Goal: Information Seeking & Learning: Learn about a topic

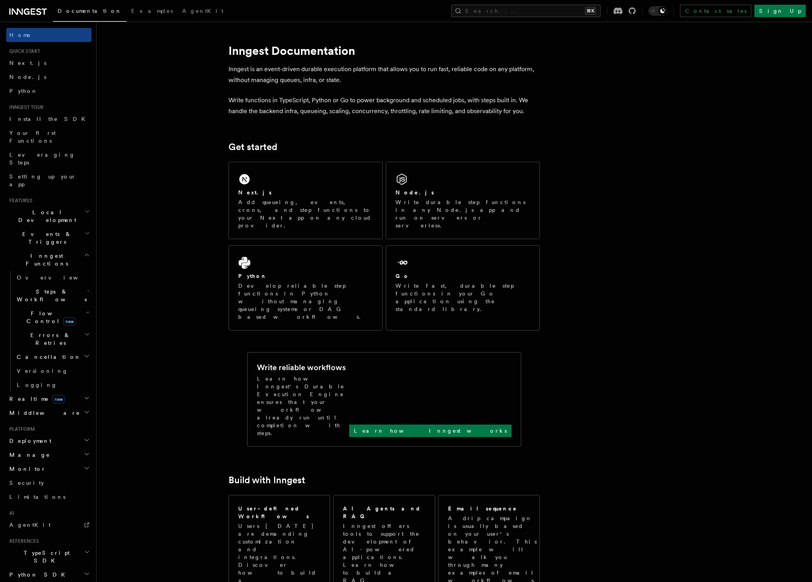
click at [27, 395] on span "Realtime new" at bounding box center [35, 399] width 59 height 8
click at [27, 310] on span "Flow Control new" at bounding box center [50, 318] width 72 height 16
click at [35, 252] on span "Inngest Functions" at bounding box center [45, 260] width 78 height 16
click at [33, 363] on h2 "Manage" at bounding box center [48, 370] width 85 height 14
click at [43, 363] on h2 "Manage" at bounding box center [48, 370] width 85 height 14
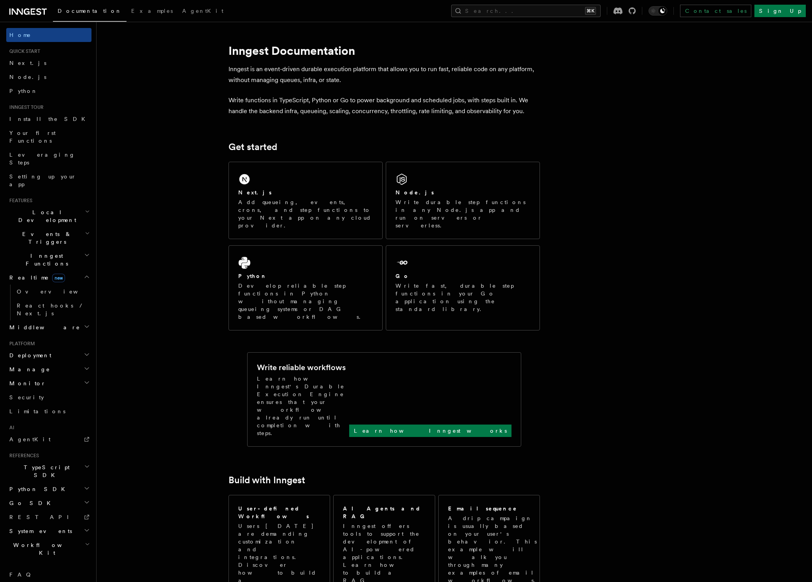
click at [40, 377] on h2 "Monitor" at bounding box center [48, 384] width 85 height 14
click at [41, 416] on span "Inspecting function runs" at bounding box center [46, 423] width 58 height 14
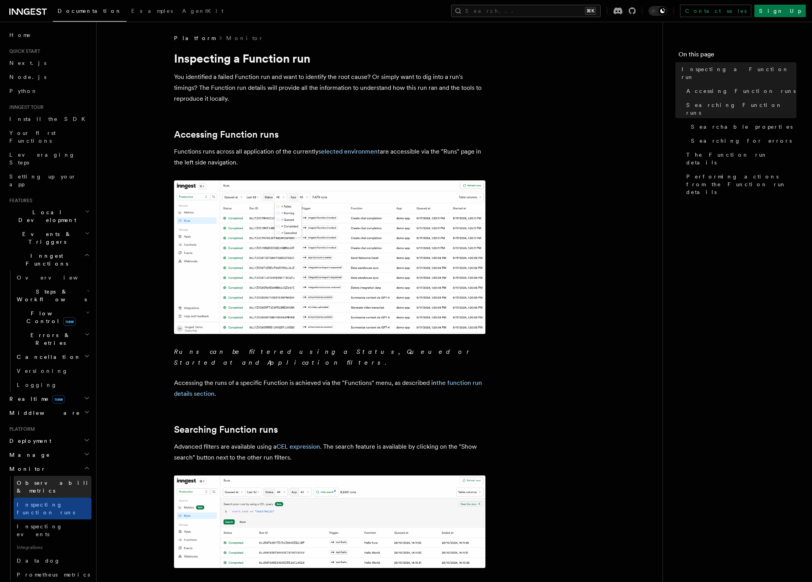
click at [39, 476] on link "Observability & metrics" at bounding box center [53, 487] width 78 height 22
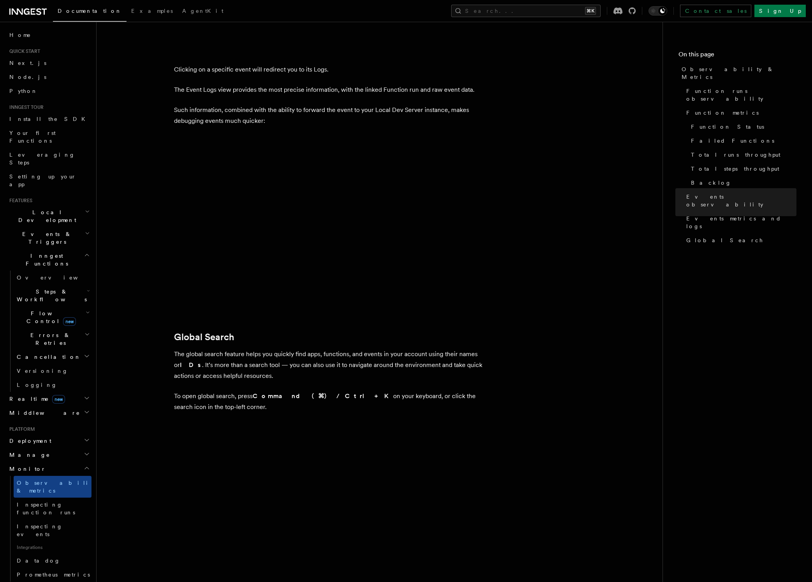
scroll to position [2365, 0]
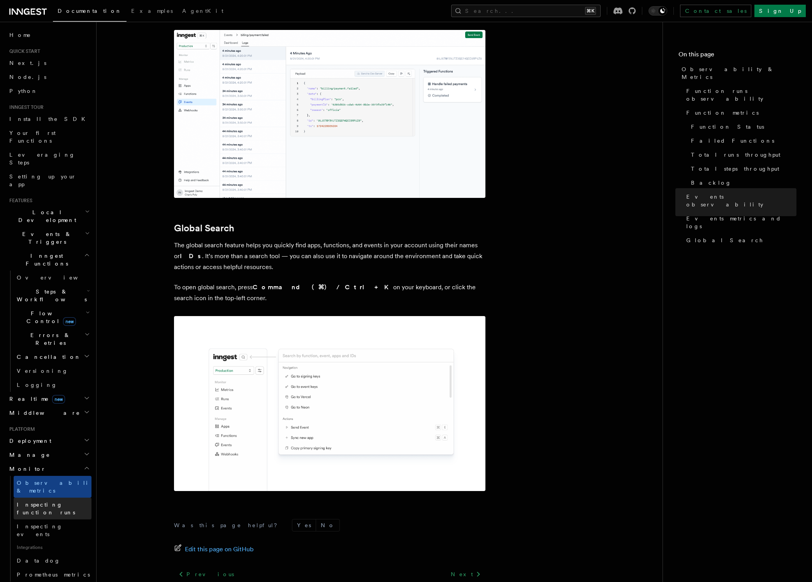
click at [60, 502] on span "Inspecting function runs" at bounding box center [46, 509] width 58 height 14
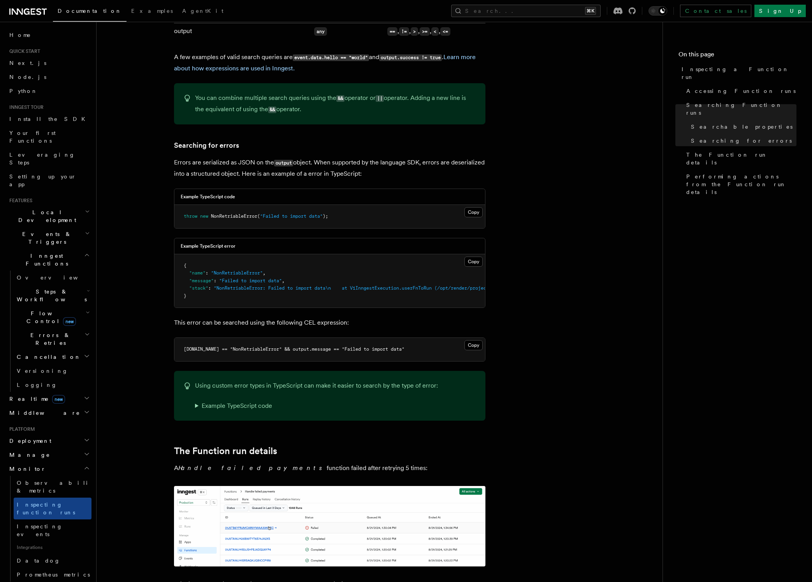
scroll to position [698, 0]
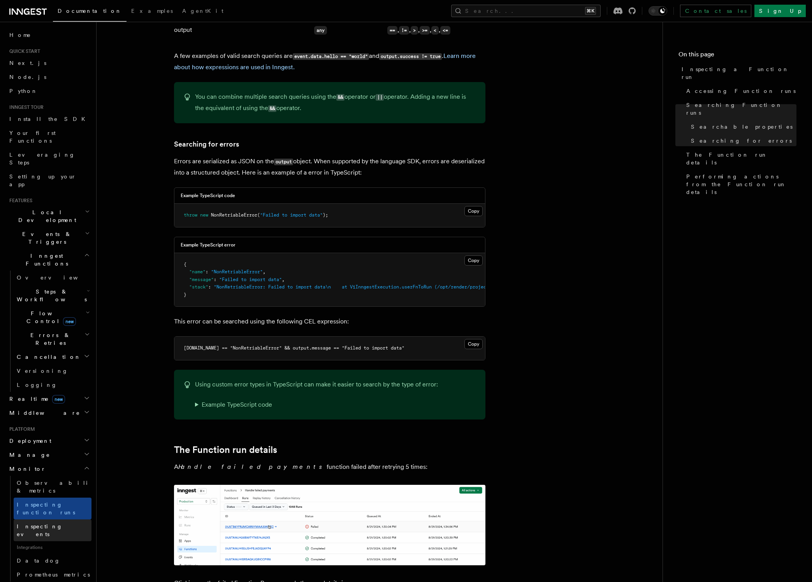
click at [45, 520] on link "Inspecting events" at bounding box center [53, 531] width 78 height 22
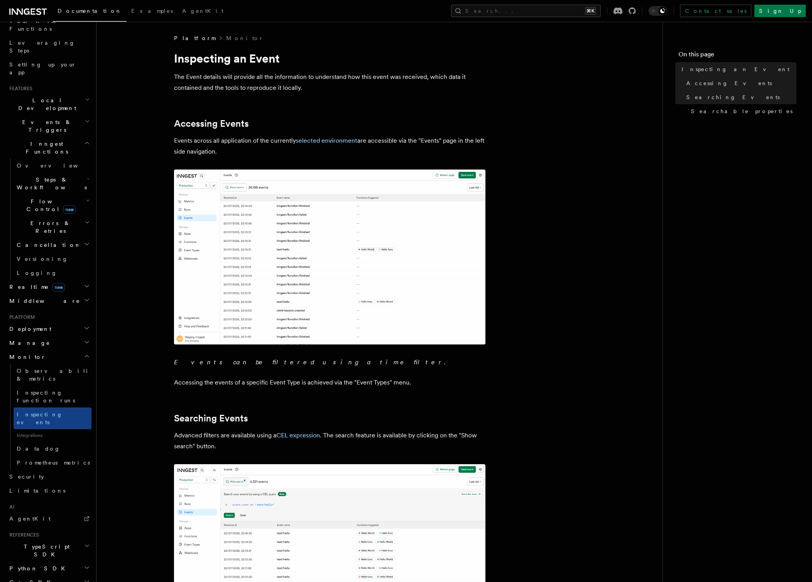
scroll to position [123, 0]
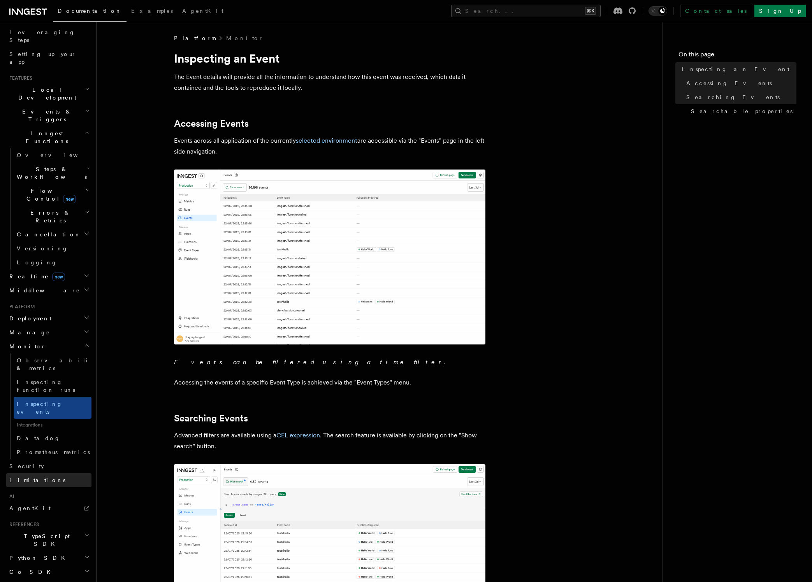
click at [41, 473] on link "Limitations" at bounding box center [48, 480] width 85 height 14
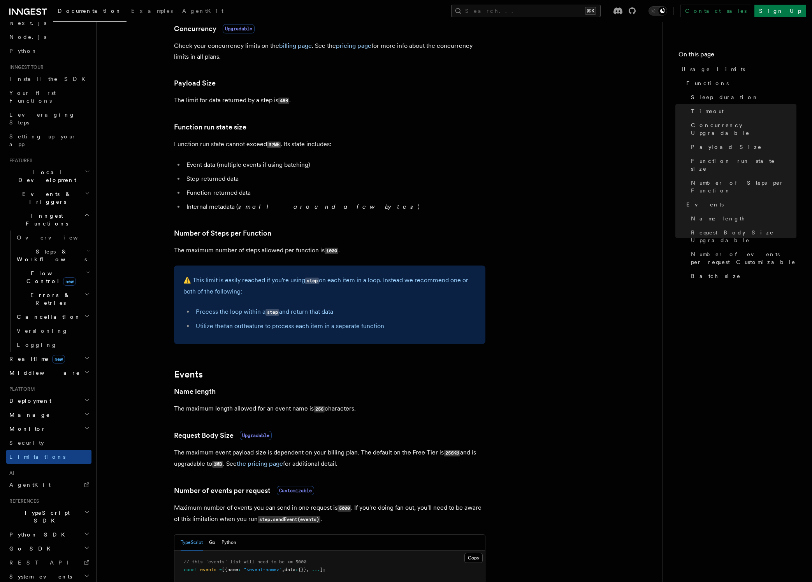
scroll to position [324, 0]
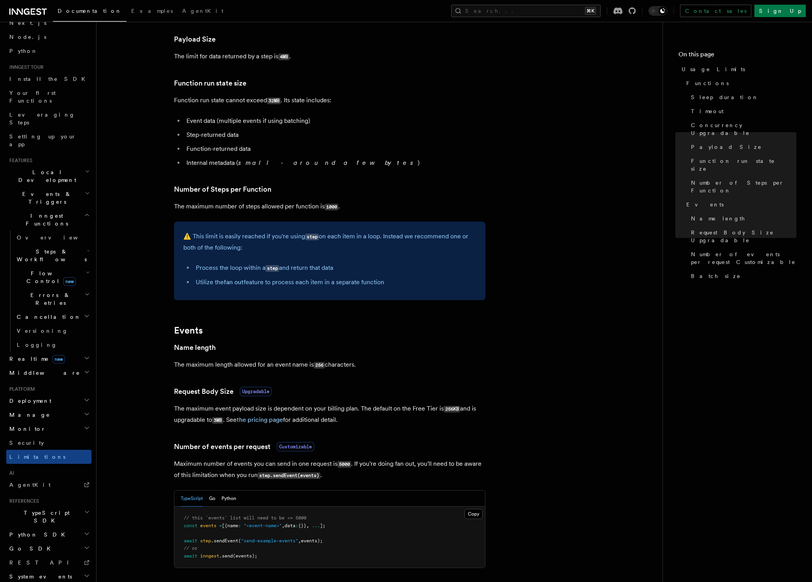
click at [48, 190] on span "Events & Triggers" at bounding box center [45, 198] width 79 height 16
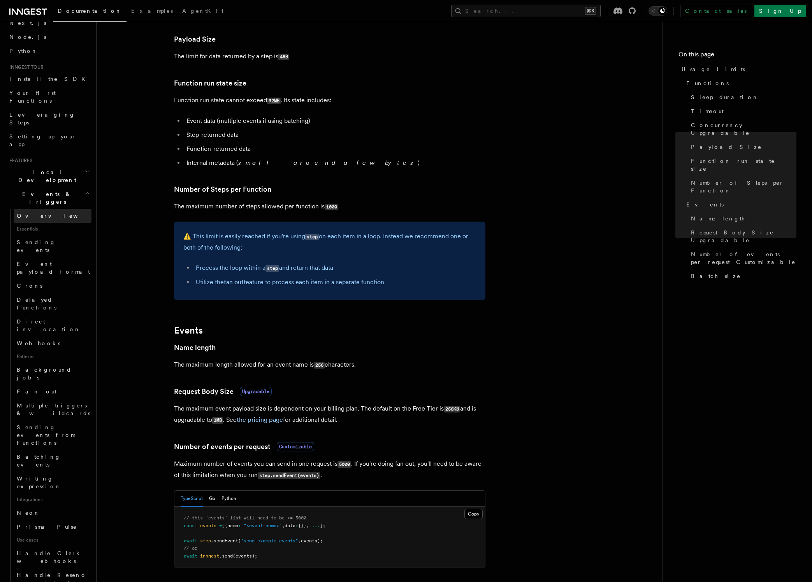
click at [45, 209] on link "Overview" at bounding box center [53, 216] width 78 height 14
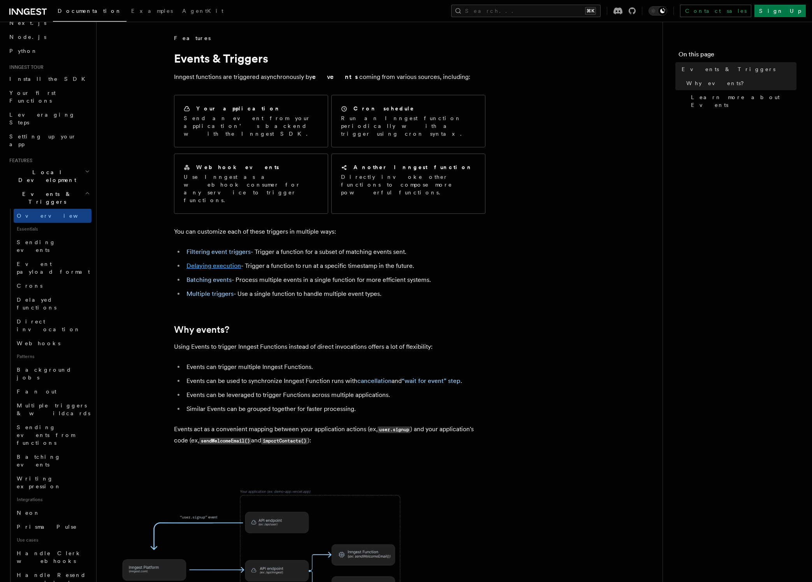
click at [224, 262] on link "Delaying execution" at bounding box center [213, 265] width 54 height 7
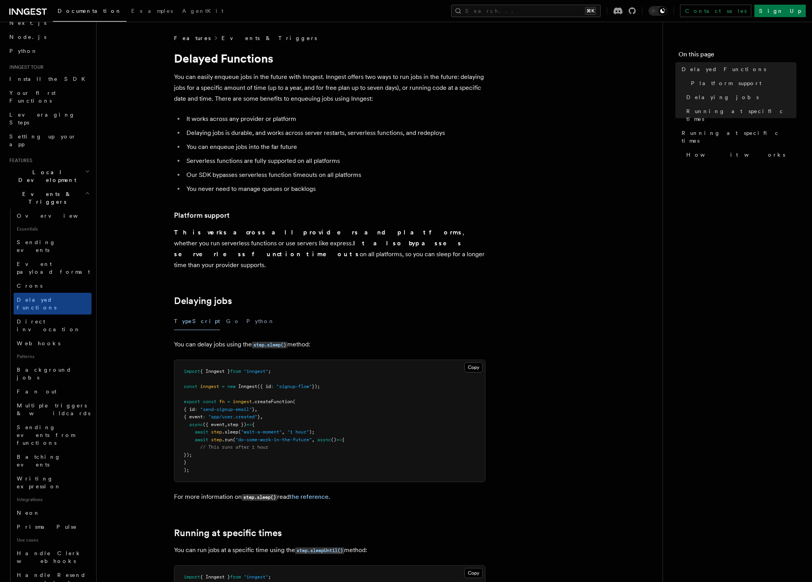
click at [247, 39] on link "Events & Triggers" at bounding box center [268, 38] width 95 height 8
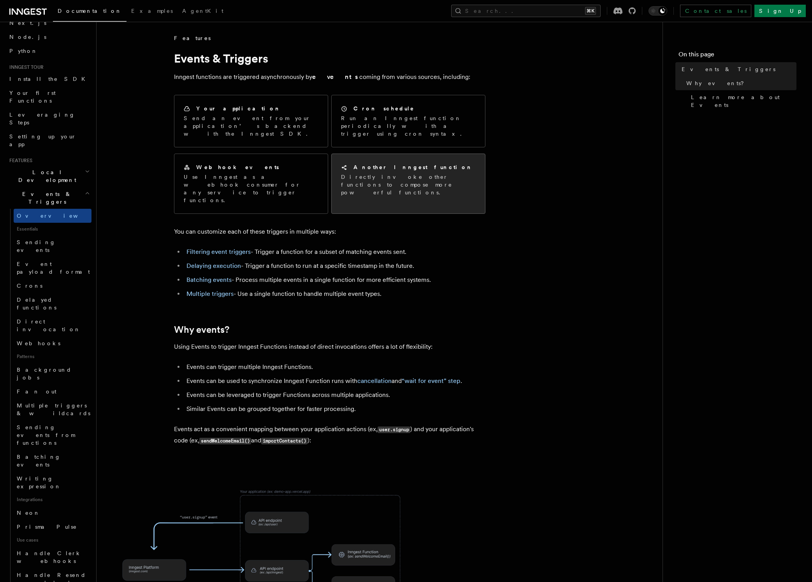
click at [407, 176] on p "Directly invoke other functions to compose more powerful functions." at bounding box center [408, 184] width 135 height 23
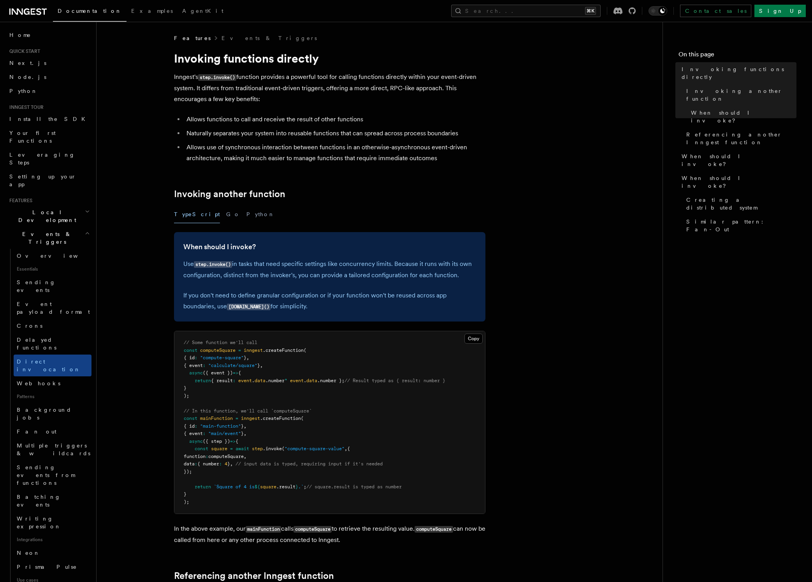
click at [312, 155] on li "Allows use of synchronous interaction between functions in an otherwise-asynchr…" at bounding box center [334, 153] width 301 height 22
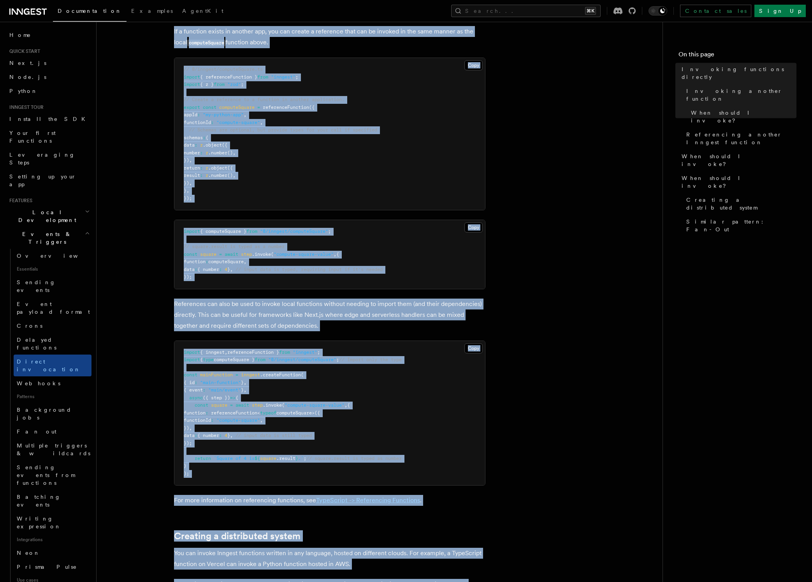
scroll to position [857, 0]
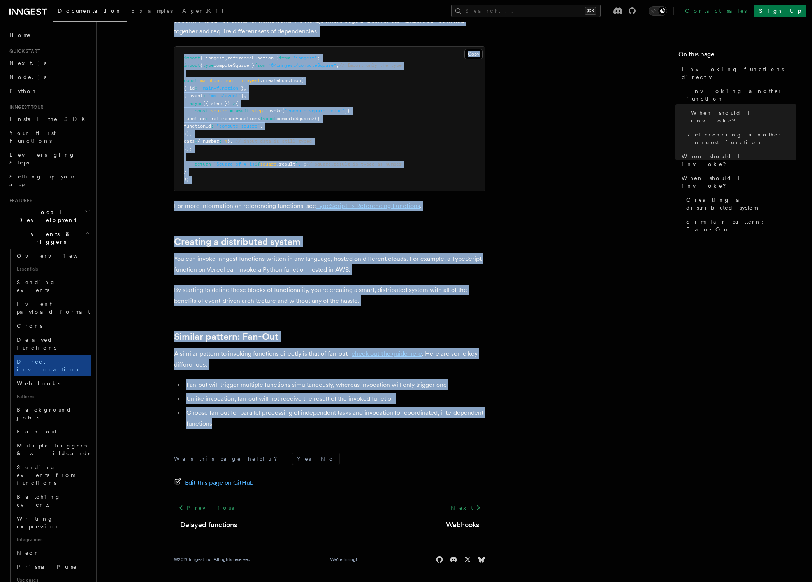
drag, startPoint x: 170, startPoint y: 57, endPoint x: 351, endPoint y: 410, distance: 396.7
copy article "Invoking functions directly [PERSON_NAME]'s step.invoke() function provides a p…"
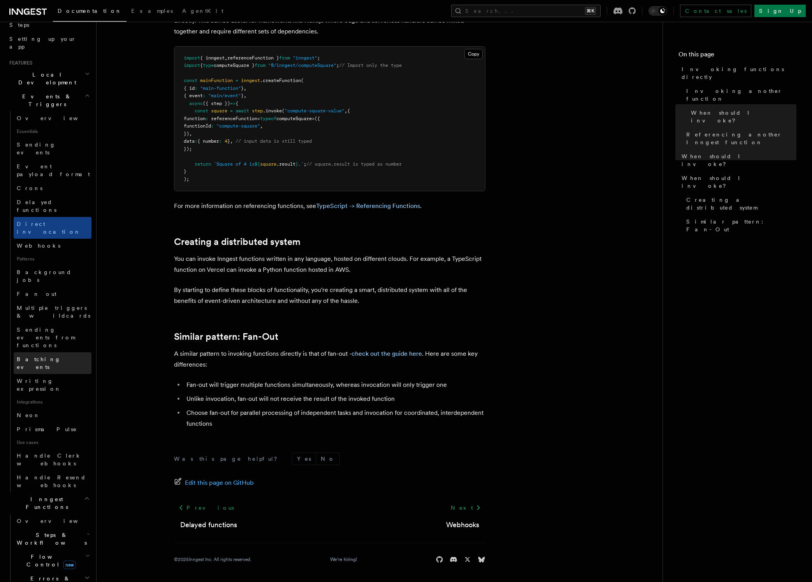
scroll to position [184, 0]
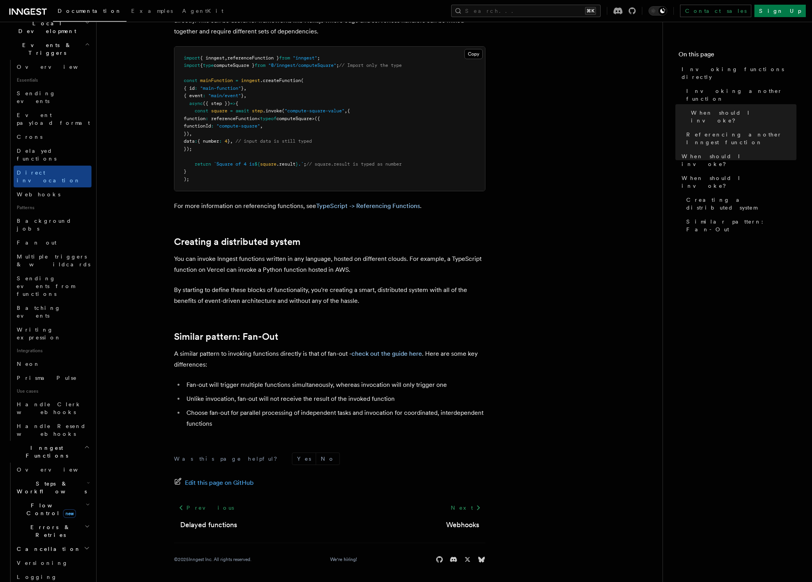
scroll to position [312, 0]
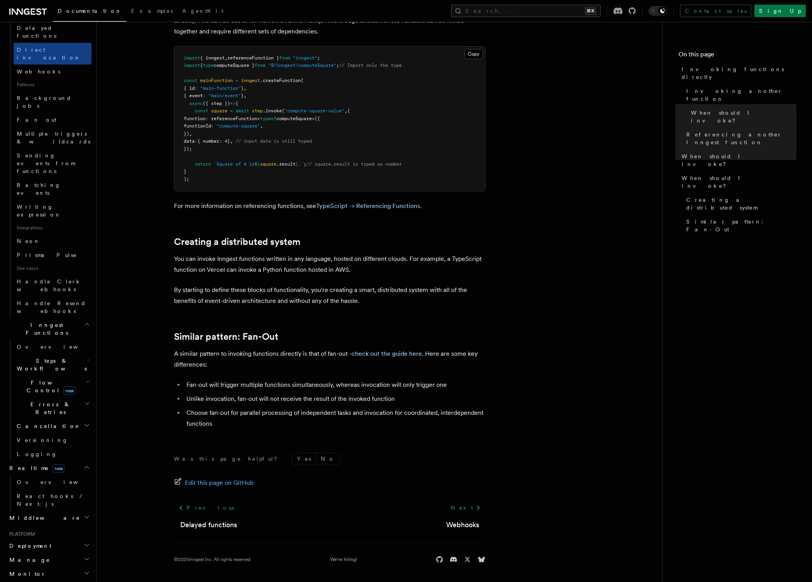
click at [49, 511] on h2 "Middleware" at bounding box center [48, 518] width 85 height 14
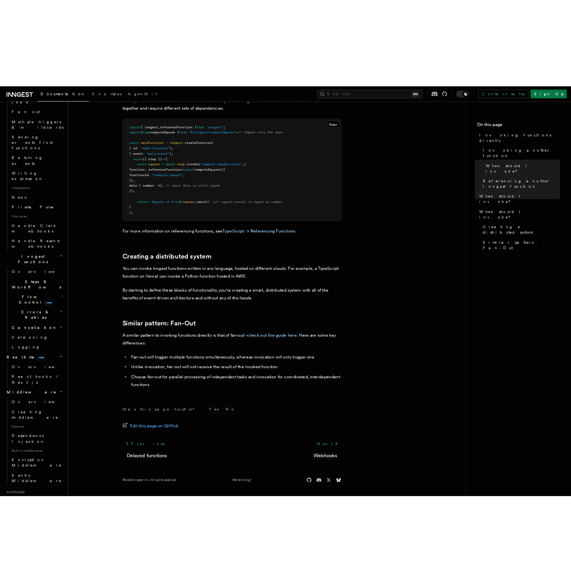
scroll to position [426, 0]
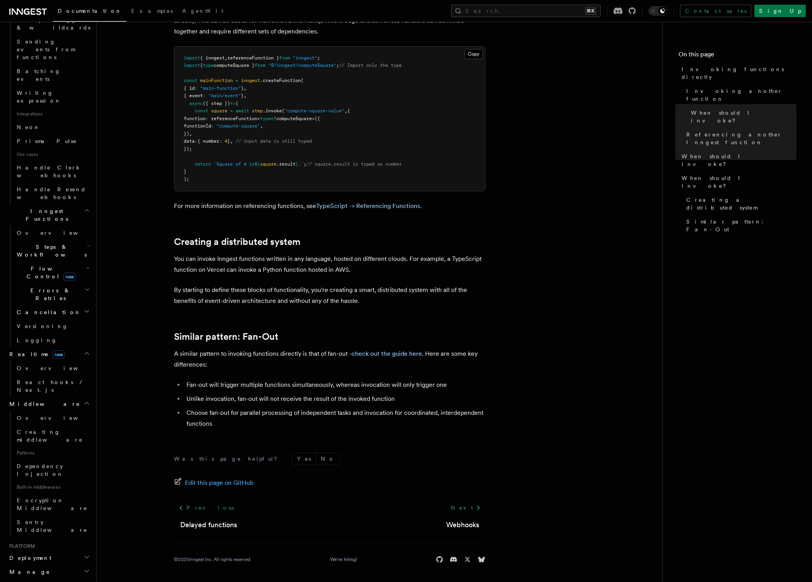
click at [55, 551] on h2 "Deployment" at bounding box center [48, 558] width 85 height 14
click at [49, 565] on h2 "Manage" at bounding box center [48, 572] width 85 height 14
click at [48, 565] on h2 "Manage" at bounding box center [48, 572] width 85 height 14
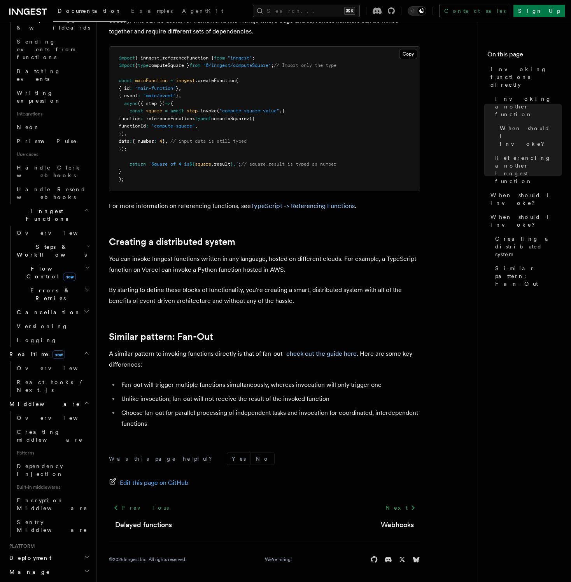
click at [39, 579] on h2 "Monitor" at bounding box center [48, 586] width 85 height 14
click at [40, 565] on h2 "Manage" at bounding box center [48, 572] width 85 height 14
click at [40, 551] on h2 "Deployment" at bounding box center [48, 558] width 85 height 14
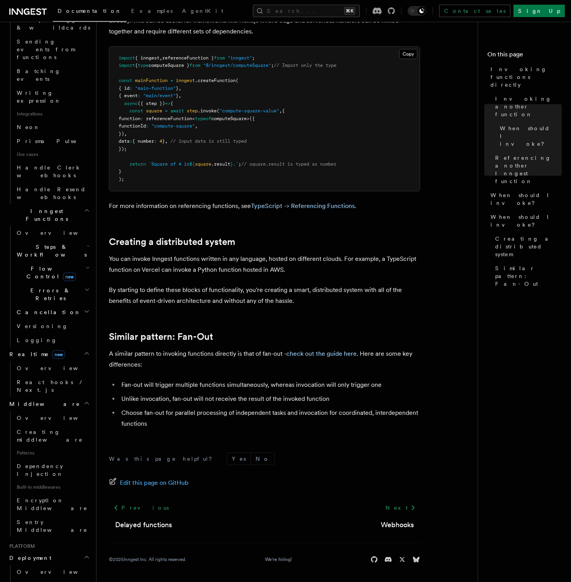
click at [40, 551] on h2 "Deployment" at bounding box center [48, 558] width 85 height 14
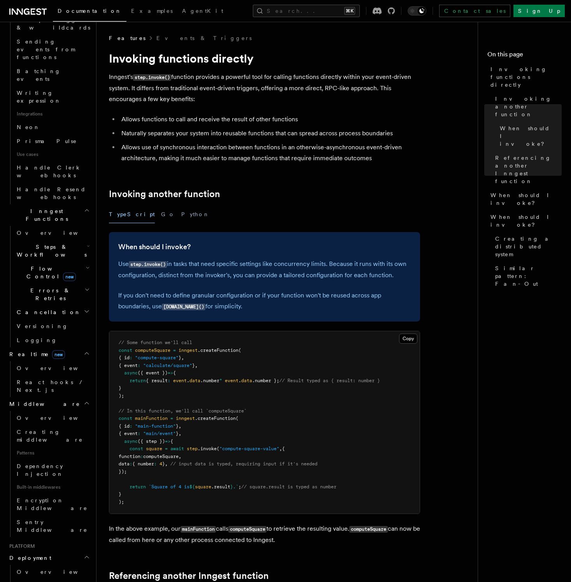
scroll to position [166, 0]
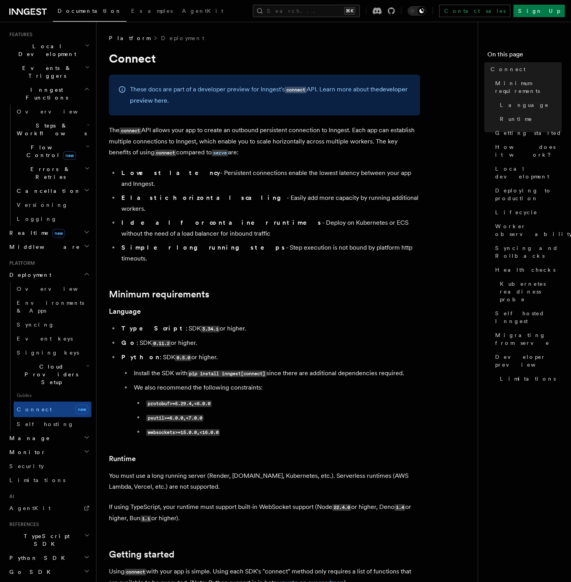
drag, startPoint x: 221, startPoint y: 124, endPoint x: 230, endPoint y: 153, distance: 30.1
click at [230, 153] on p "The connect API allows your app to create an outbound persistent connection to …" at bounding box center [264, 141] width 311 height 33
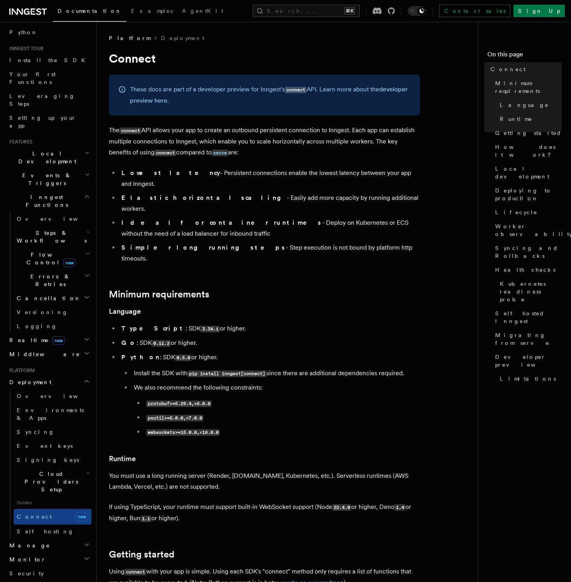
scroll to position [0, 0]
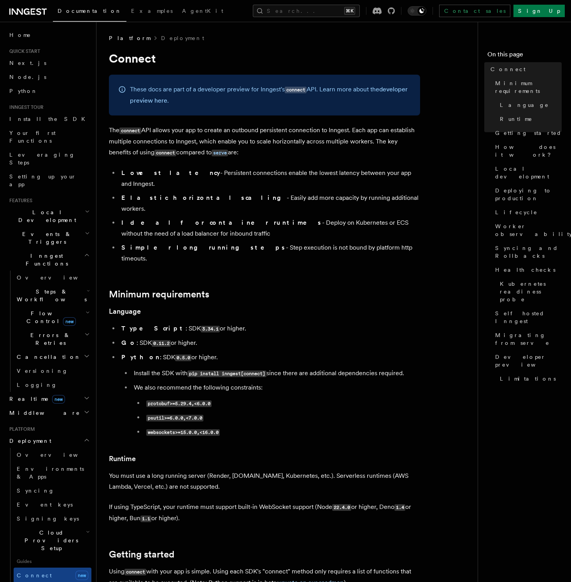
click at [43, 209] on span "Local Development" at bounding box center [45, 217] width 79 height 16
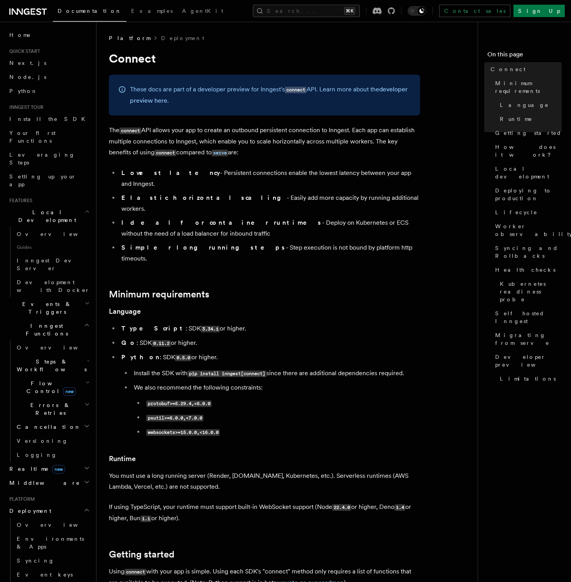
click at [36, 300] on span "Events & Triggers" at bounding box center [45, 308] width 79 height 16
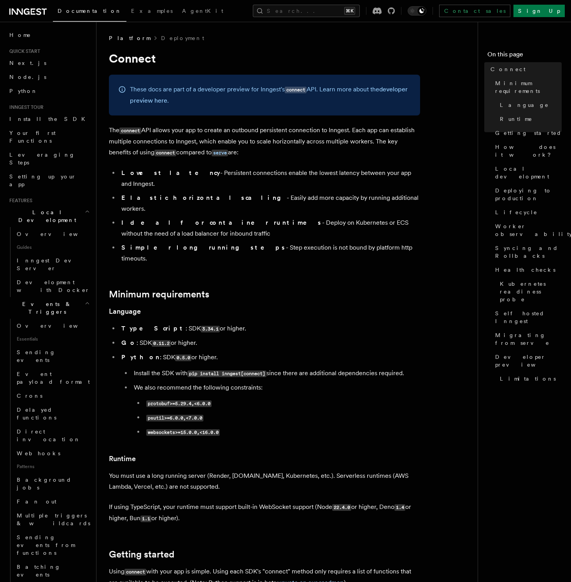
click at [49, 209] on span "Local Development" at bounding box center [45, 217] width 79 height 16
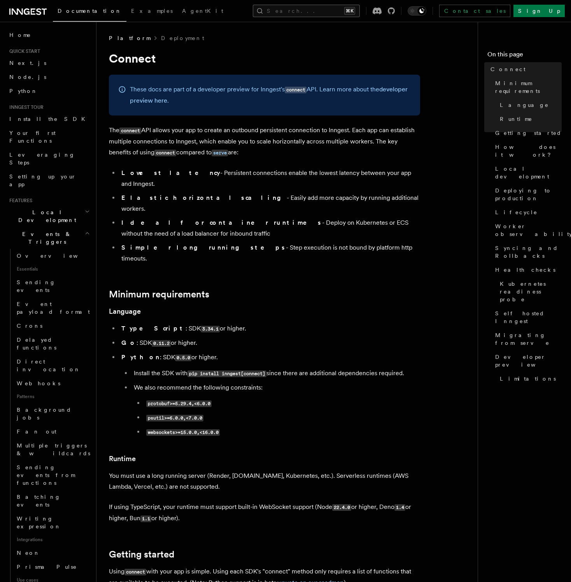
click at [340, 13] on button "Search... ⌘K" at bounding box center [306, 11] width 107 height 12
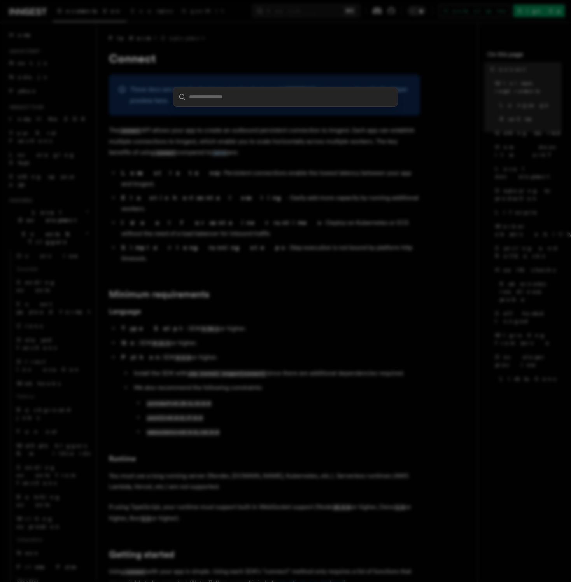
click at [340, 14] on div at bounding box center [285, 291] width 571 height 582
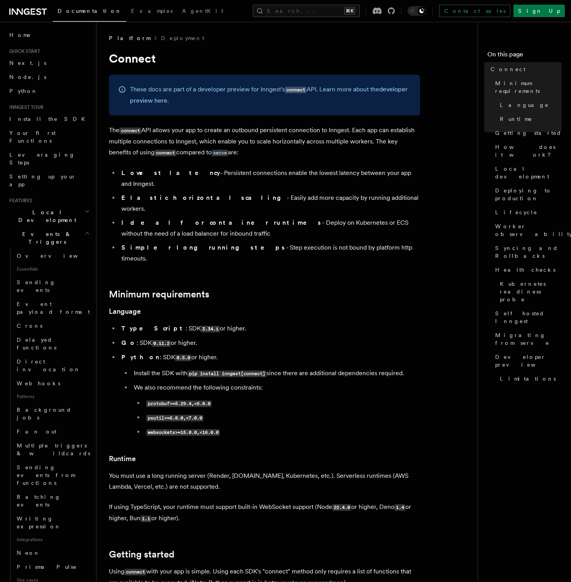
click at [334, 18] on div "Documentation Examples AgentKit Search... ⌘K Contact sales Sign Up" at bounding box center [285, 11] width 571 height 22
click at [334, 16] on button "Search... ⌘K" at bounding box center [306, 11] width 107 height 12
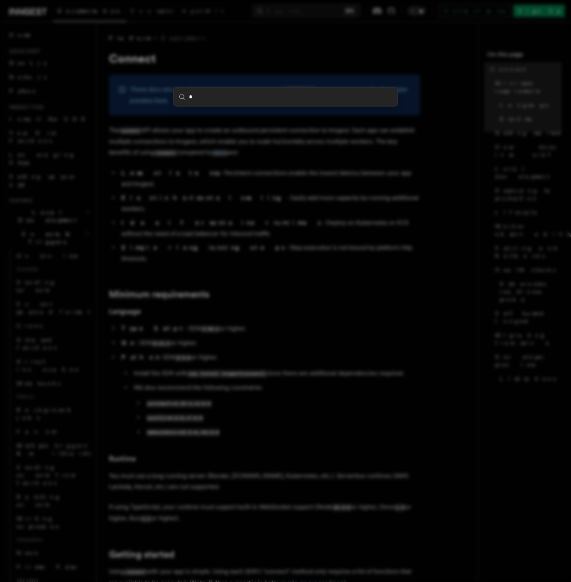
type input "**"
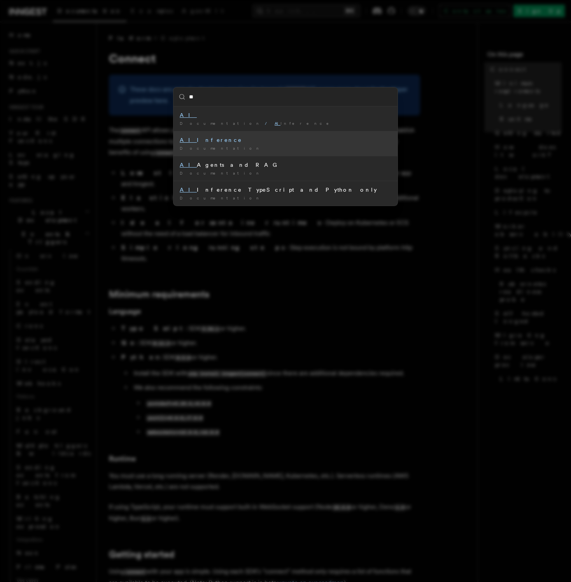
click at [217, 139] on div "AI Inference" at bounding box center [286, 140] width 212 height 8
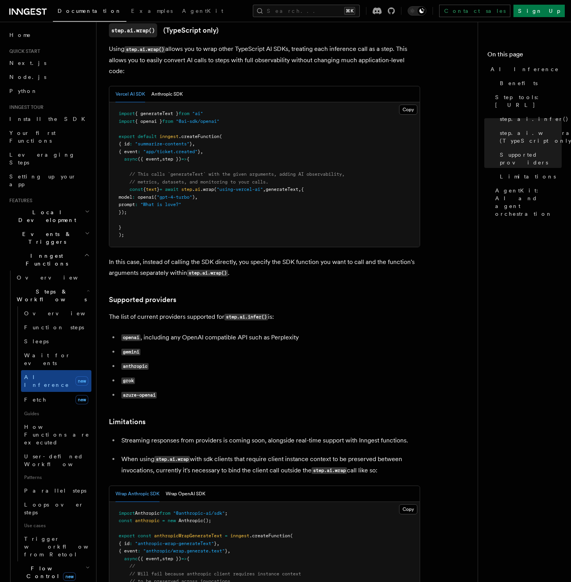
scroll to position [828, 0]
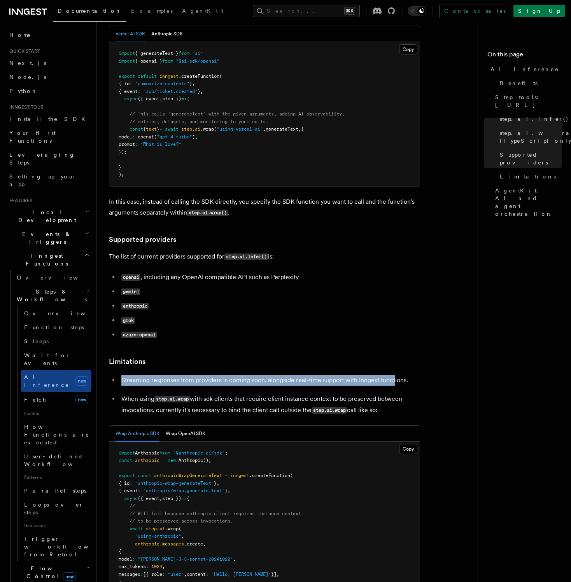
drag, startPoint x: 214, startPoint y: 328, endPoint x: 393, endPoint y: 344, distance: 180.5
click at [393, 344] on article "Features Inngest Functions Steps & Workflows AI Inference TypeScript and Python…" at bounding box center [290, 557] width 363 height 2701
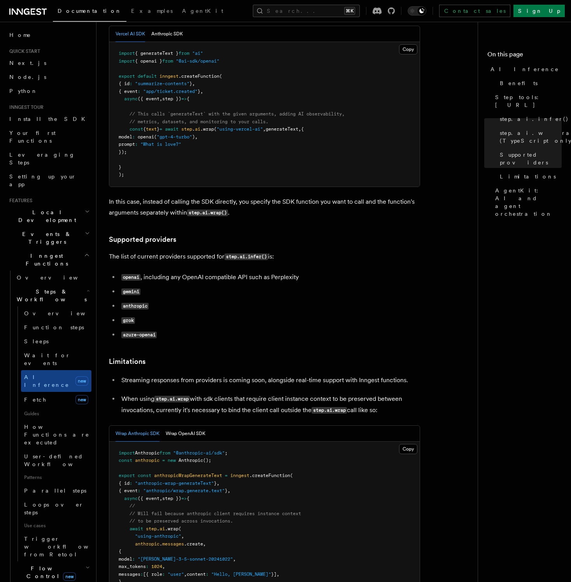
click at [373, 338] on article "Features Inngest Functions Steps & Workflows AI Inference TypeScript and Python…" at bounding box center [290, 557] width 363 height 2701
click at [68, 307] on link "Overview" at bounding box center [56, 314] width 70 height 14
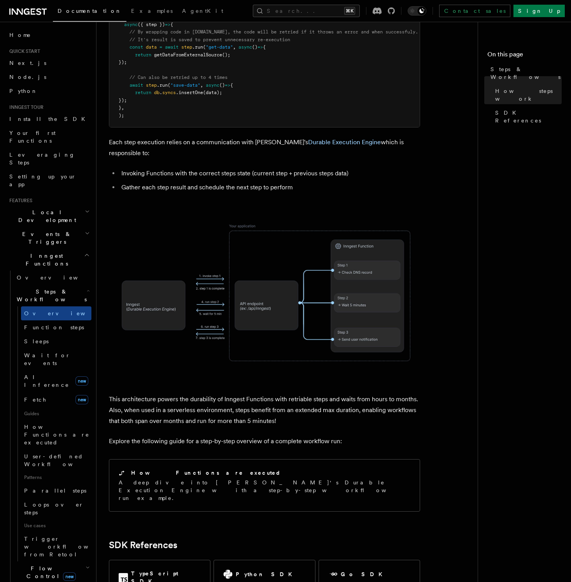
scroll to position [553, 0]
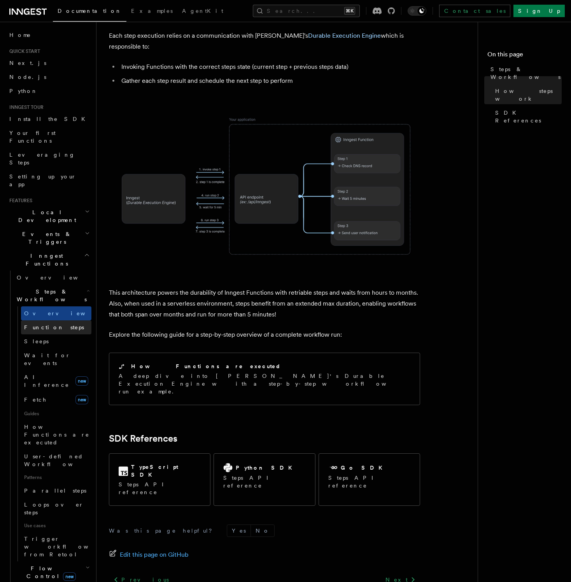
click at [47, 324] on span "Function steps" at bounding box center [54, 327] width 60 height 6
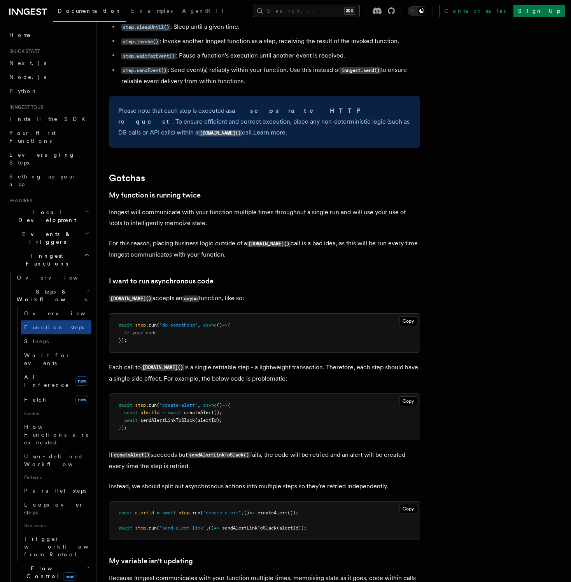
scroll to position [1506, 0]
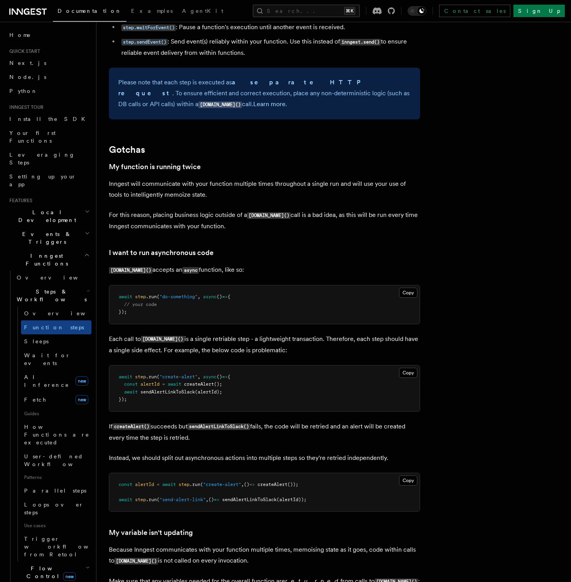
click at [305, 258] on h3 "I want to run asynchronous code" at bounding box center [264, 252] width 311 height 11
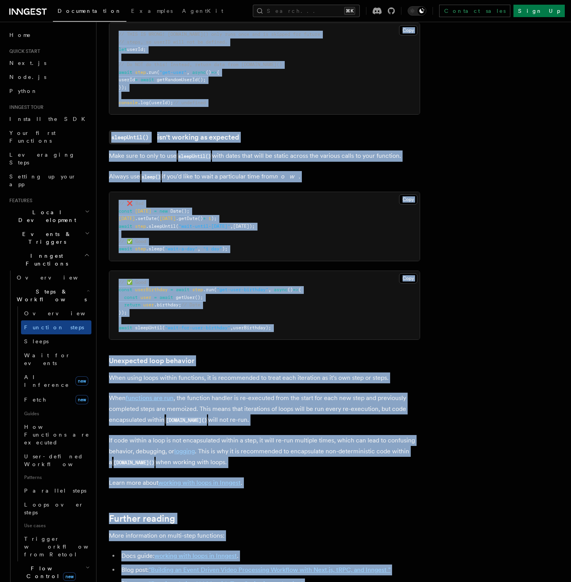
scroll to position [2396, 0]
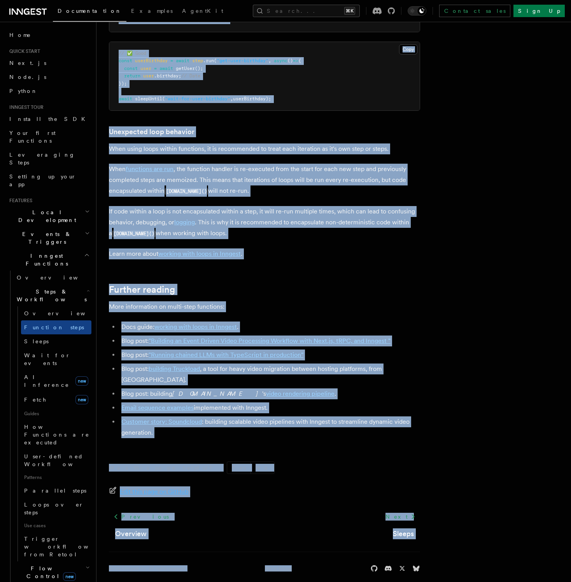
drag, startPoint x: 112, startPoint y: 60, endPoint x: 287, endPoint y: 547, distance: 517.0
copy article "Multi-Step Functions Use Inngest's multi-step functions to safely coordinate ev…"
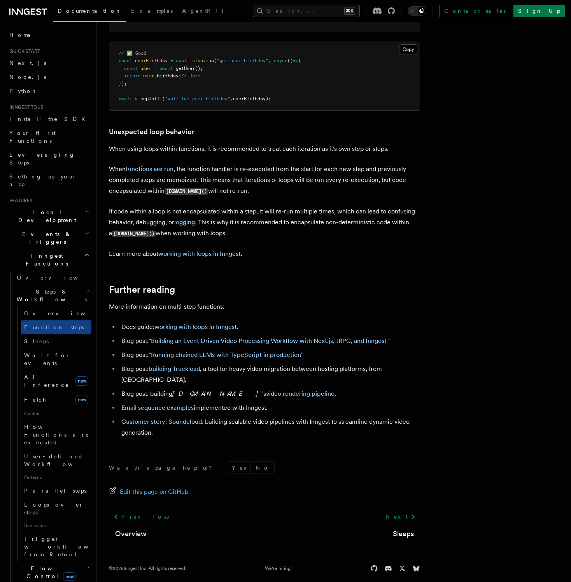
drag, startPoint x: 270, startPoint y: 132, endPoint x: 384, endPoint y: 196, distance: 131.0
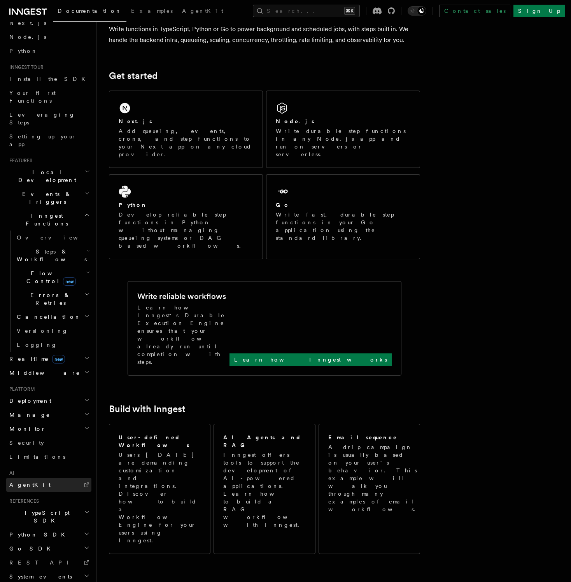
scroll to position [72, 0]
